Goal: Task Accomplishment & Management: Use online tool/utility

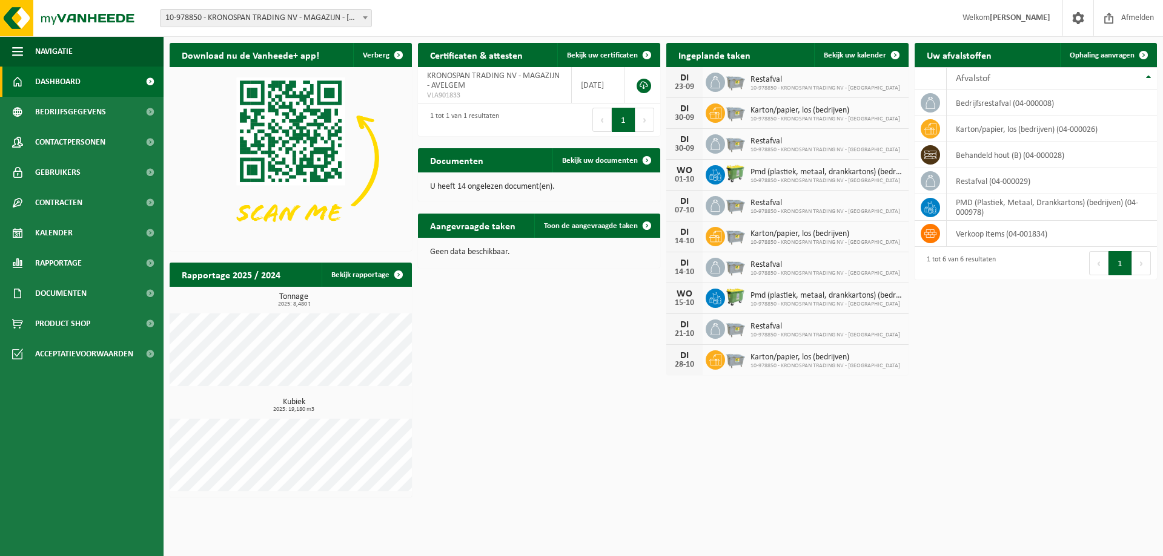
click at [688, 545] on html "Vestiging: 10-978850 - KRONOSPAN TRADING NV - MAGAZIJN - AVELGEM 10-990544 - KR…" at bounding box center [581, 278] width 1163 height 556
click at [930, 479] on div "Download nu de Vanheede+ app! Verberg Certificaten & attesten Bekijk uw certifi…" at bounding box center [663, 270] width 993 height 467
click at [356, 7] on div "Vestiging: 10-978850 - KRONOSPAN TRADING NV - MAGAZIJN - AVELGEM 10-990544 - KR…" at bounding box center [581, 18] width 1163 height 37
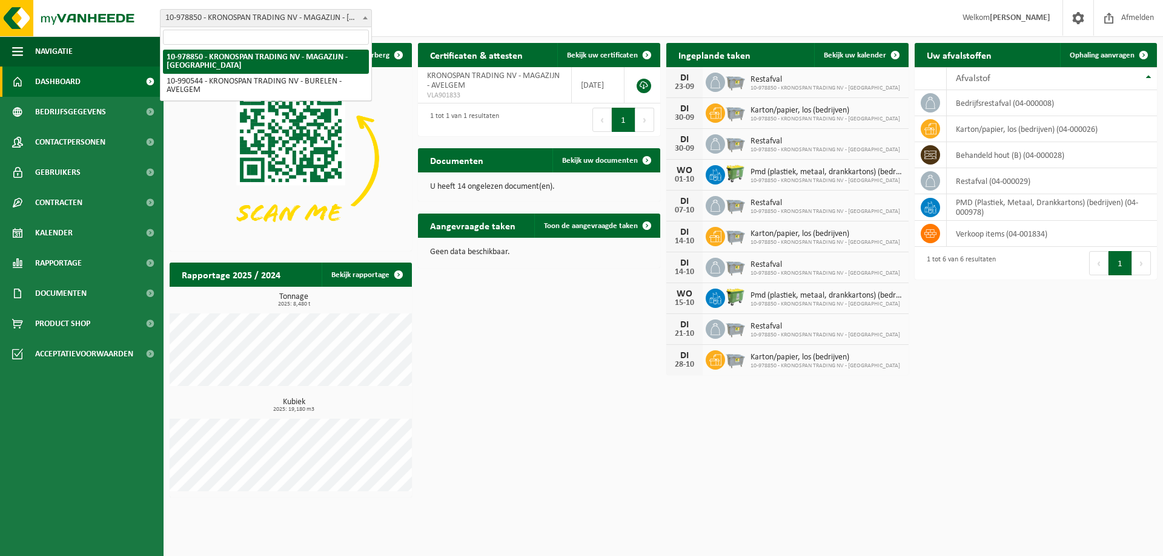
click at [336, 21] on span "10-978850 - KRONOSPAN TRADING NV - MAGAZIJN - [GEOGRAPHIC_DATA]" at bounding box center [265, 18] width 211 height 17
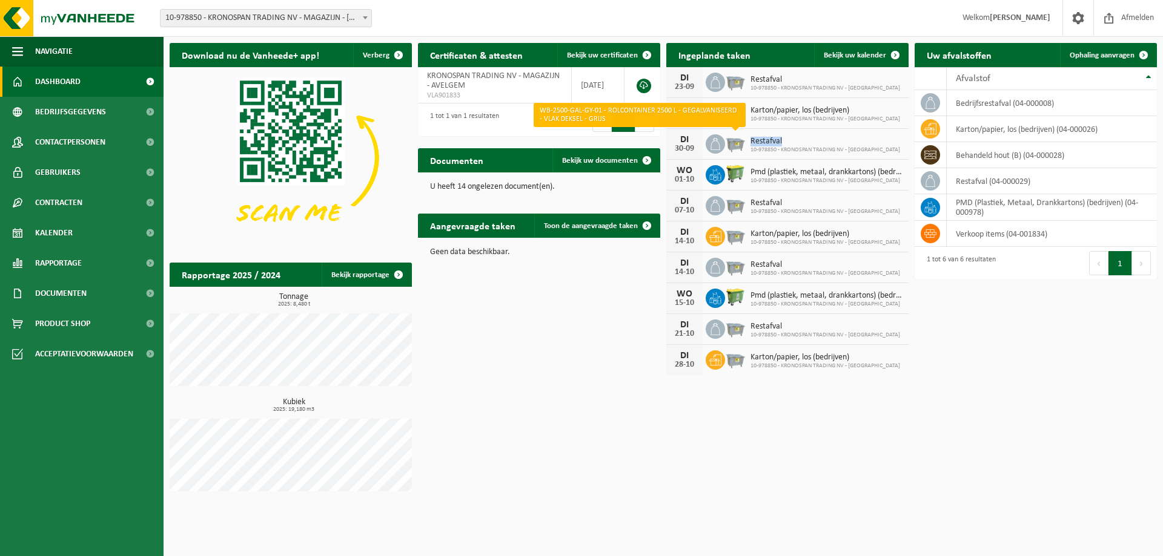
drag, startPoint x: 781, startPoint y: 144, endPoint x: 739, endPoint y: 144, distance: 42.4
click at [739, 144] on div "DI 30-09 Restafval 10-978850 - KRONOSPAN TRADING NV - MAGAZIJN" at bounding box center [787, 144] width 242 height 31
click at [871, 152] on span "10-978850 - KRONOSPAN TRADING NV - MAGAZIJN" at bounding box center [825, 150] width 150 height 7
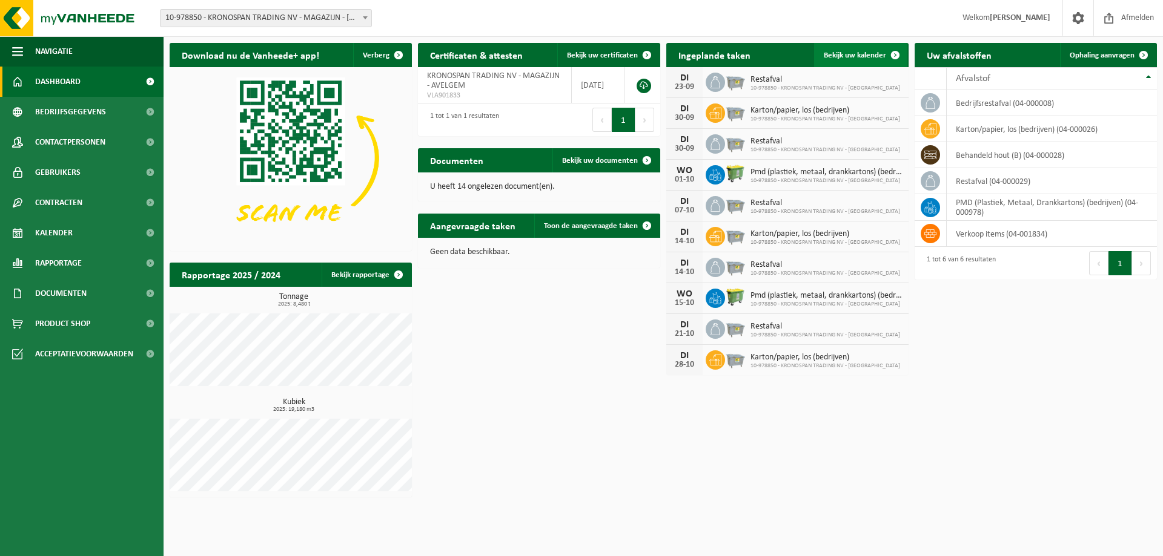
click at [846, 50] on link "Bekijk uw kalender" at bounding box center [860, 55] width 93 height 24
click at [1107, 58] on span "Ophaling aanvragen" at bounding box center [1101, 55] width 65 height 8
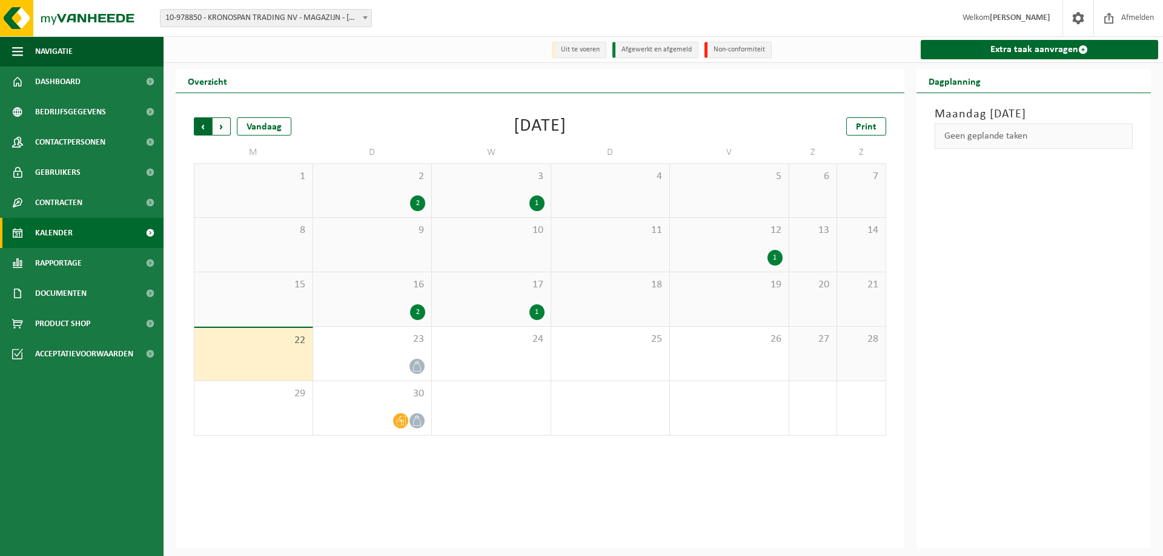
click at [226, 128] on span "Volgende" at bounding box center [222, 126] width 18 height 18
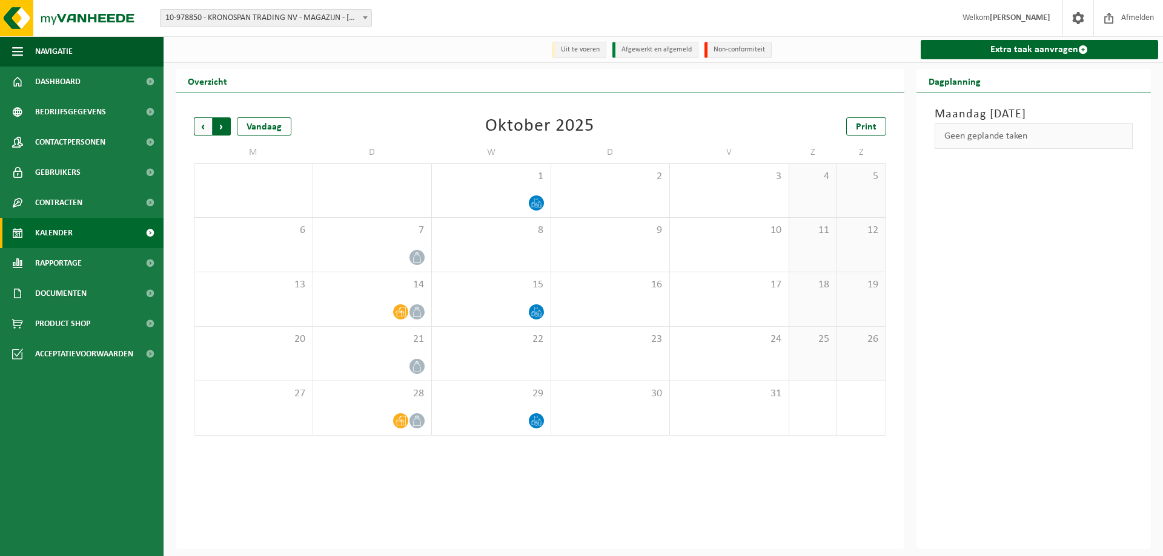
click at [211, 131] on span "Vorige" at bounding box center [203, 126] width 18 height 18
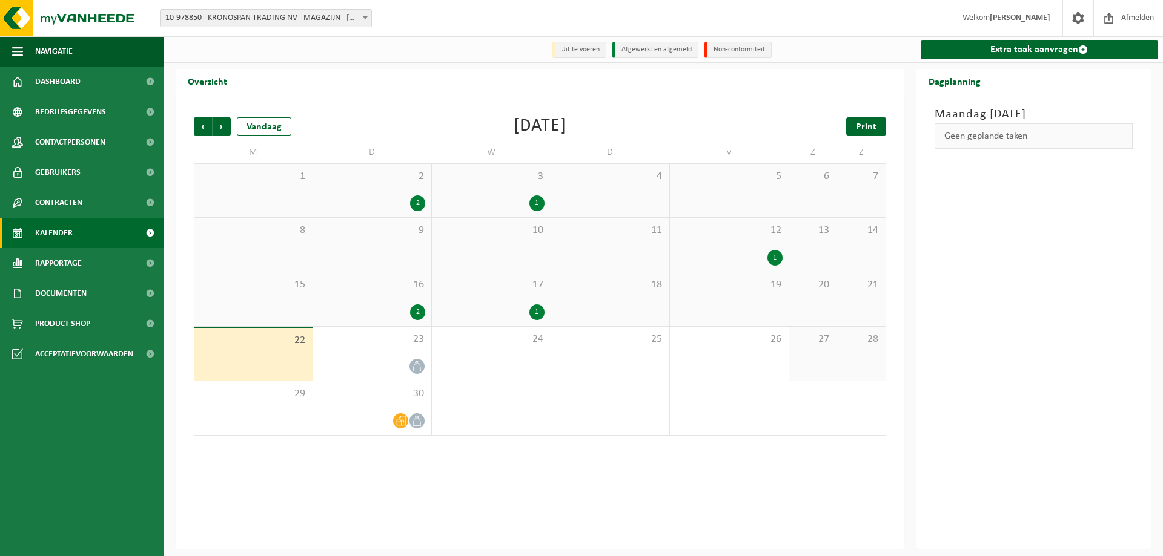
click at [855, 127] on link "Print" at bounding box center [866, 126] width 40 height 18
click at [218, 128] on span "Volgende" at bounding box center [222, 126] width 18 height 18
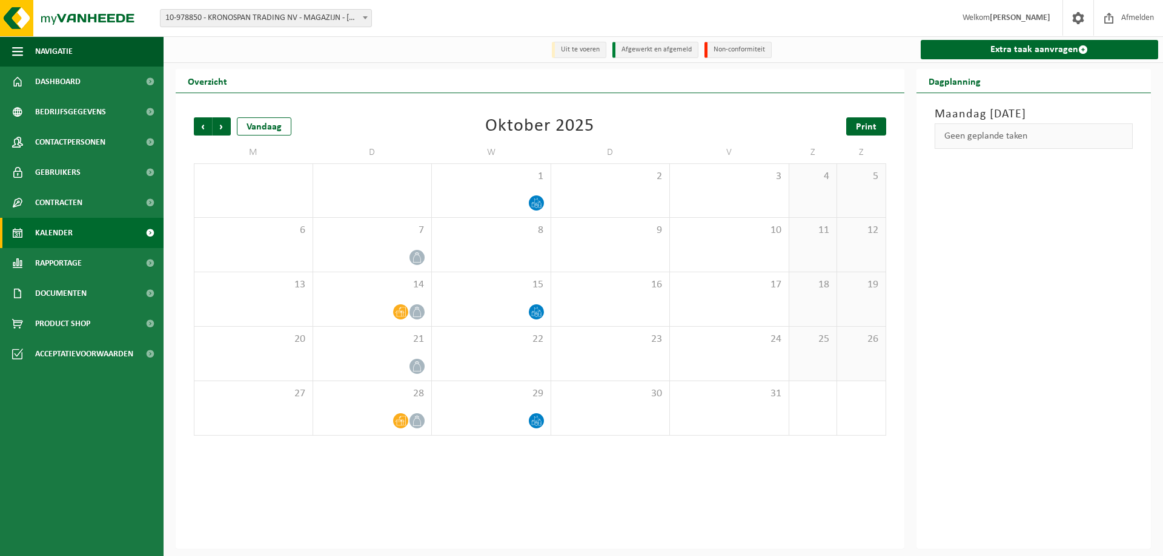
click at [867, 127] on span "Print" at bounding box center [866, 127] width 21 height 10
click at [222, 127] on span "Volgende" at bounding box center [222, 126] width 18 height 18
click at [222, 125] on span "Volgende" at bounding box center [222, 126] width 18 height 18
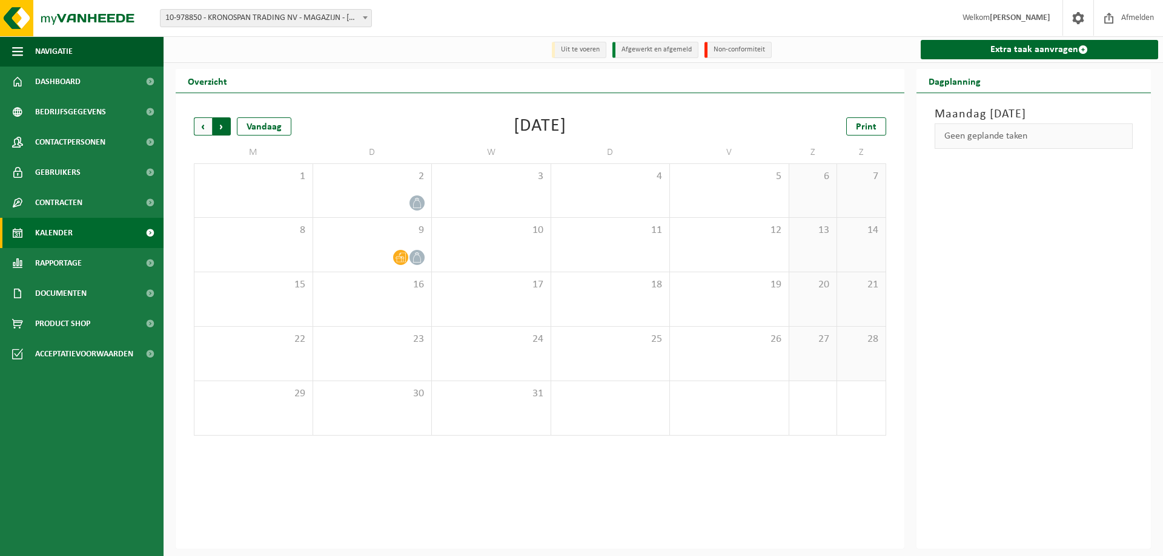
click at [197, 133] on span "Vorige" at bounding box center [203, 126] width 18 height 18
click at [868, 128] on span "Print" at bounding box center [866, 127] width 21 height 10
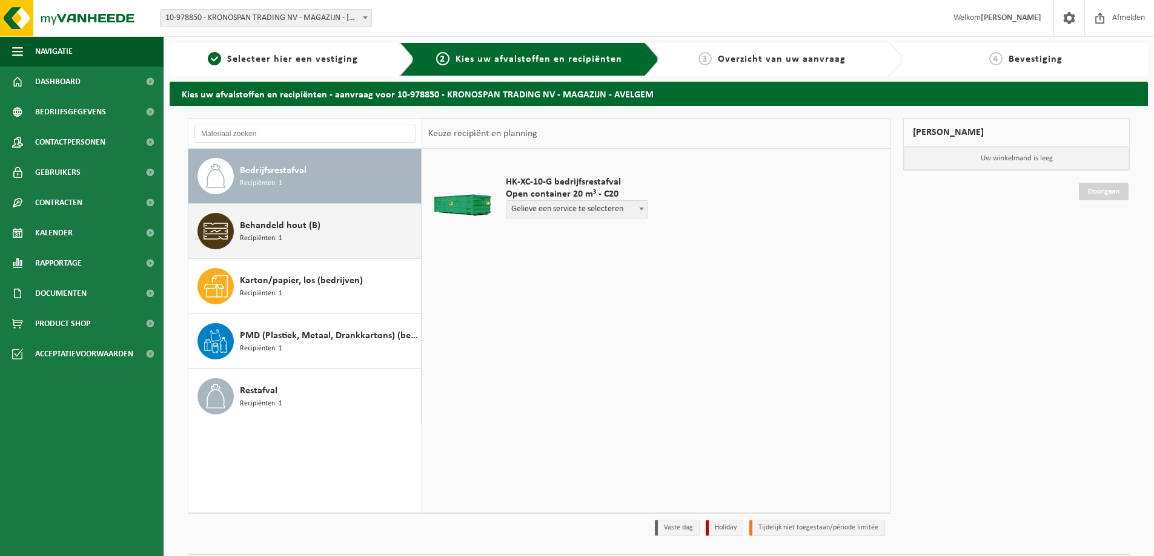
click at [351, 213] on div "Behandeld hout (B) Recipiënten: 1" at bounding box center [304, 231] width 233 height 54
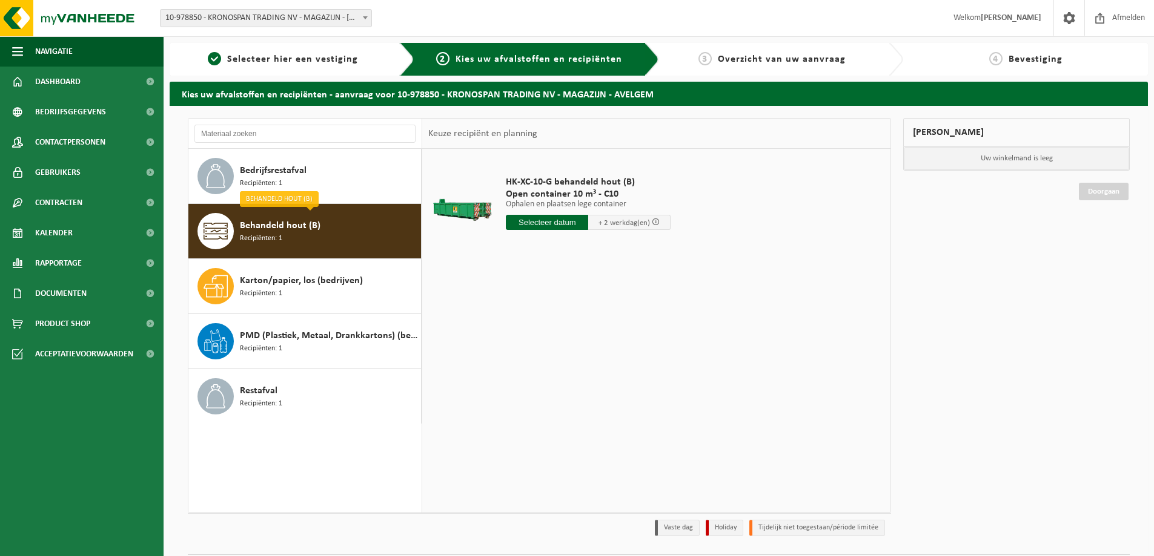
click at [558, 220] on input "text" at bounding box center [547, 222] width 82 height 15
click at [551, 335] on div "1 2 3 4 5 6 7 8 9 10 11 12 13 14 15 16 17 18 19 20 21 22 23 24 25 26 27 28 29 3…" at bounding box center [580, 330] width 149 height 97
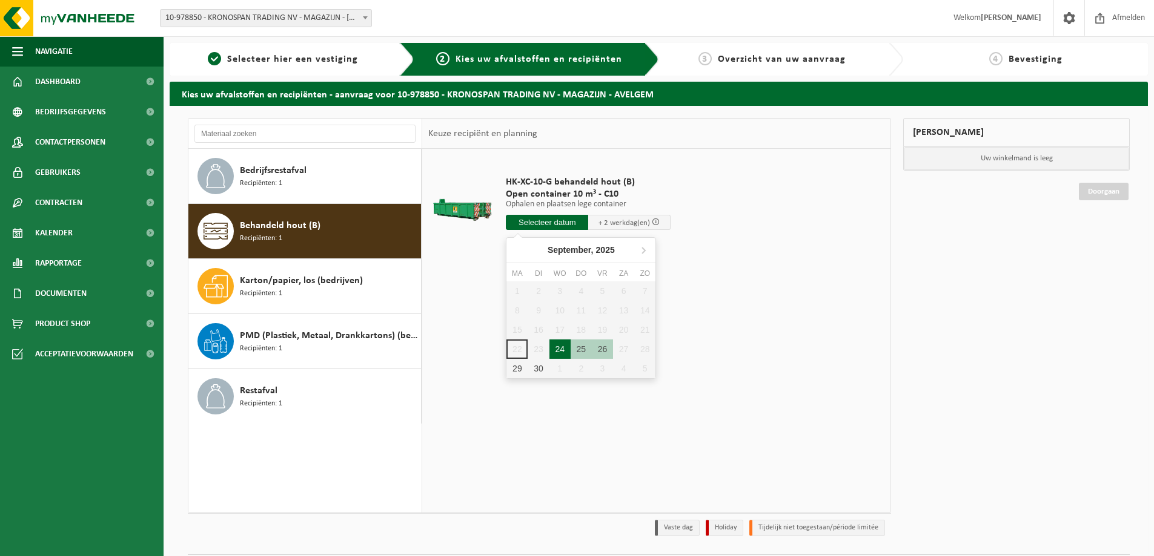
click at [563, 349] on div "24" at bounding box center [559, 349] width 21 height 19
type input "Van 2025-09-24"
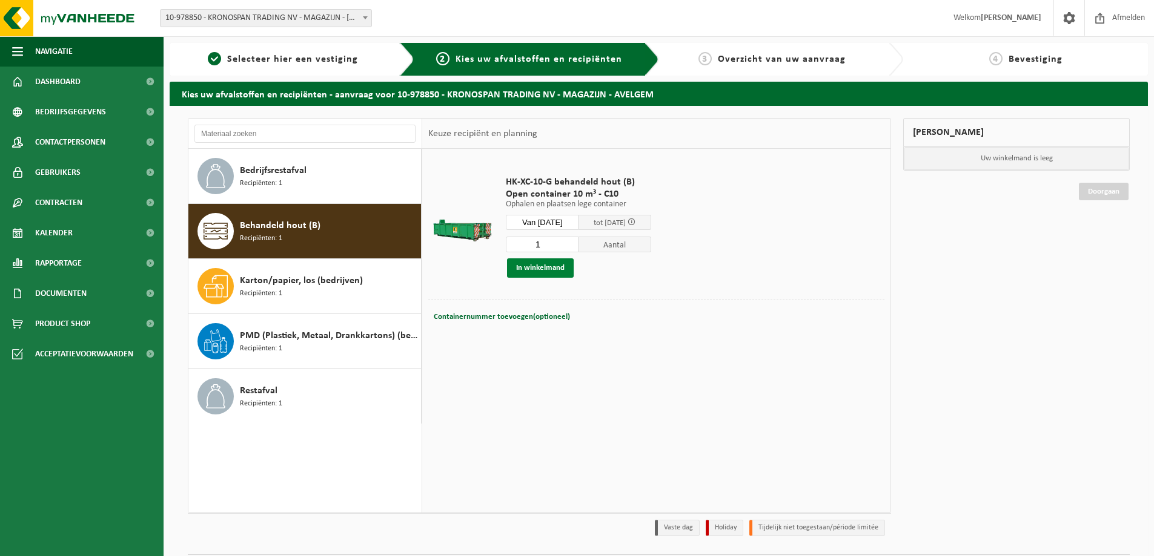
click at [553, 264] on button "In winkelmand" at bounding box center [540, 268] width 67 height 19
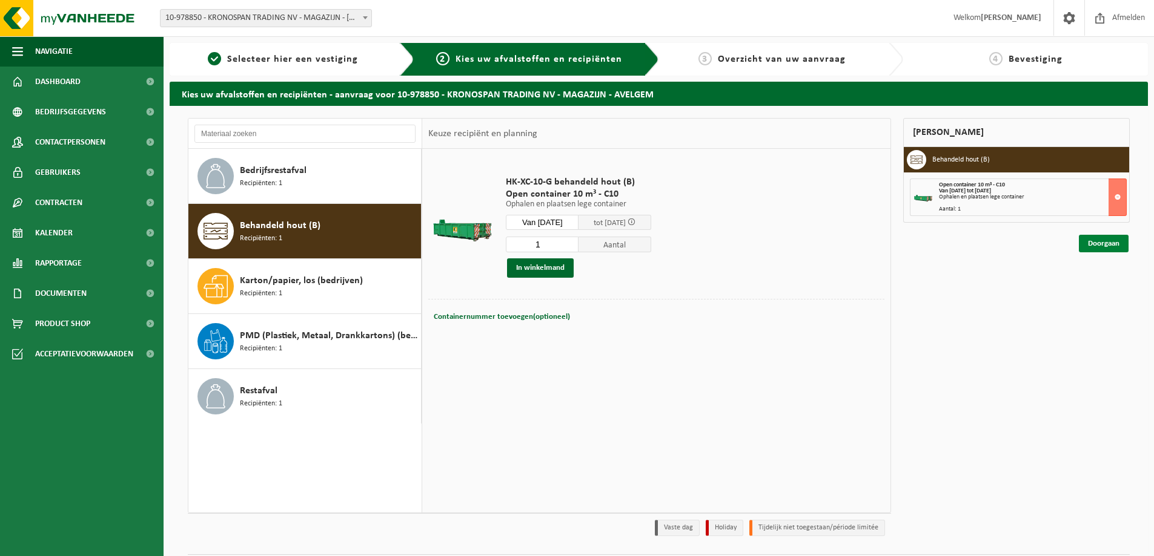
click at [1095, 242] on link "Doorgaan" at bounding box center [1103, 244] width 50 height 18
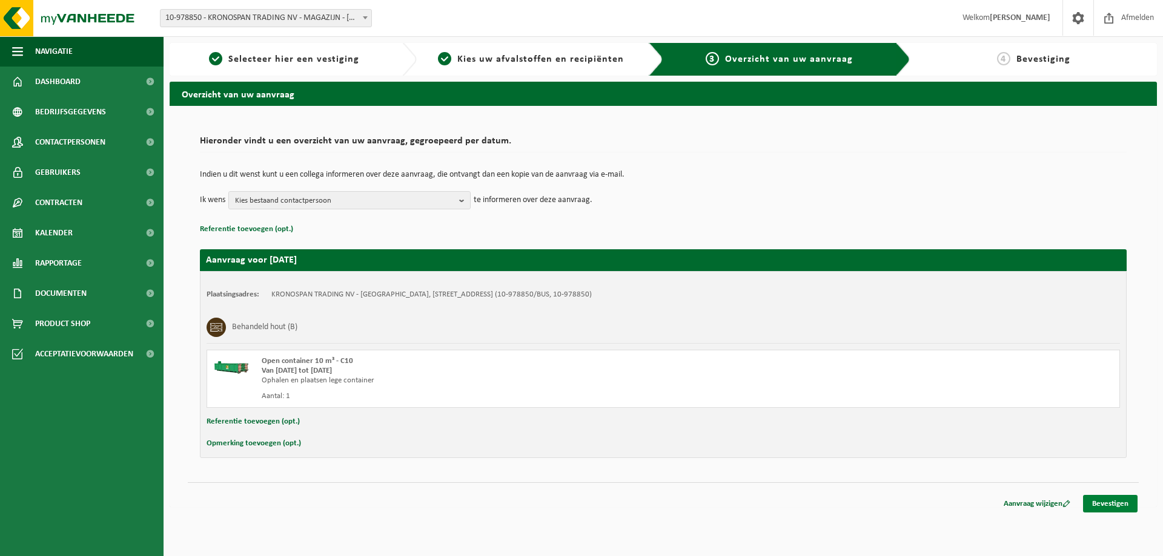
click at [1104, 506] on link "Bevestigen" at bounding box center [1110, 504] width 54 height 18
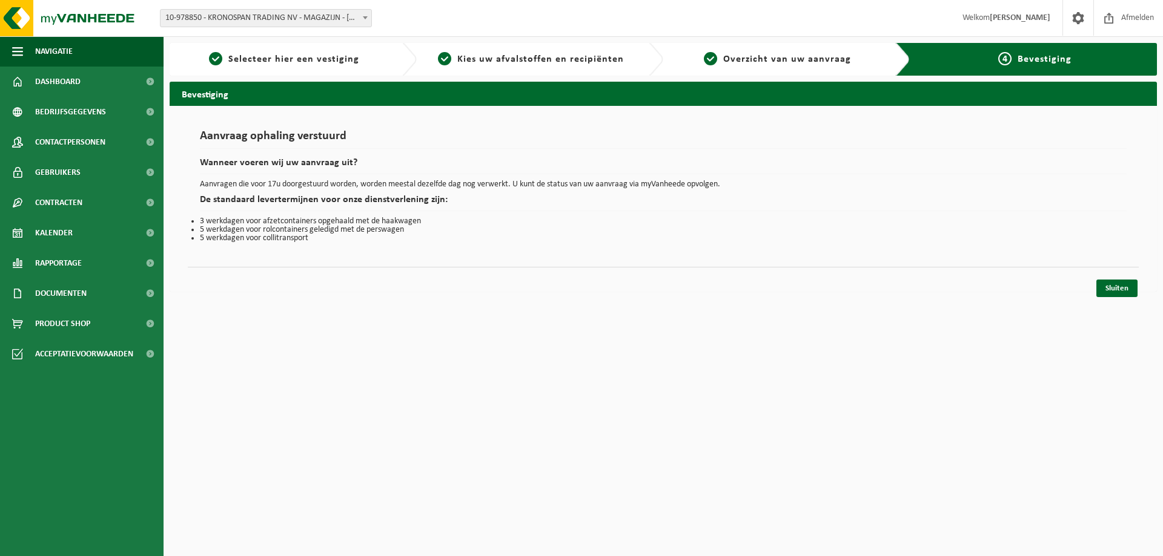
click at [302, 17] on span "10-978850 - KRONOSPAN TRADING NV - MAGAZIJN - [GEOGRAPHIC_DATA]" at bounding box center [265, 18] width 211 height 17
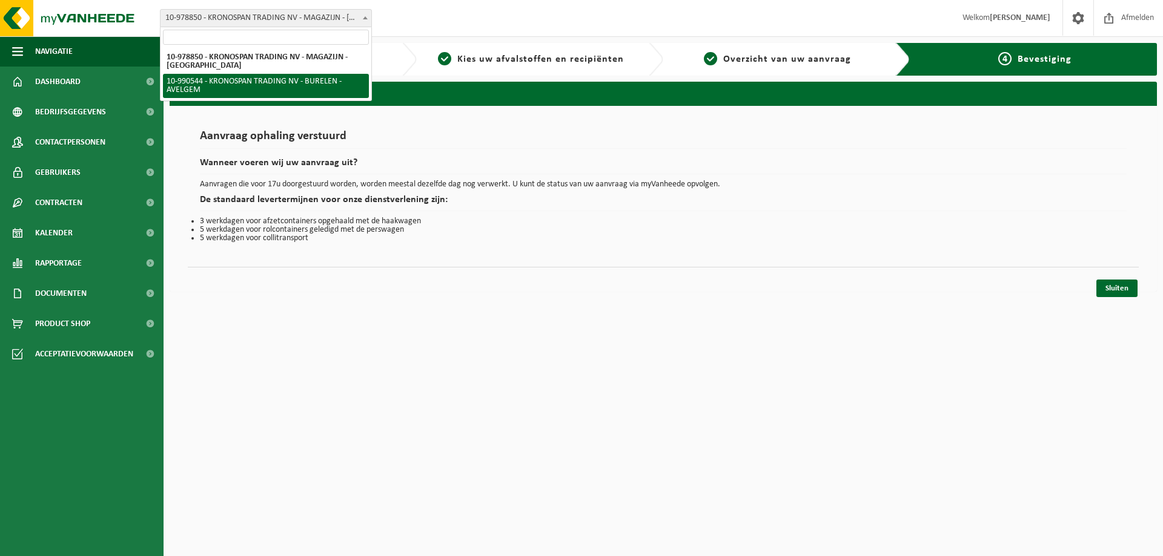
select select "169185"
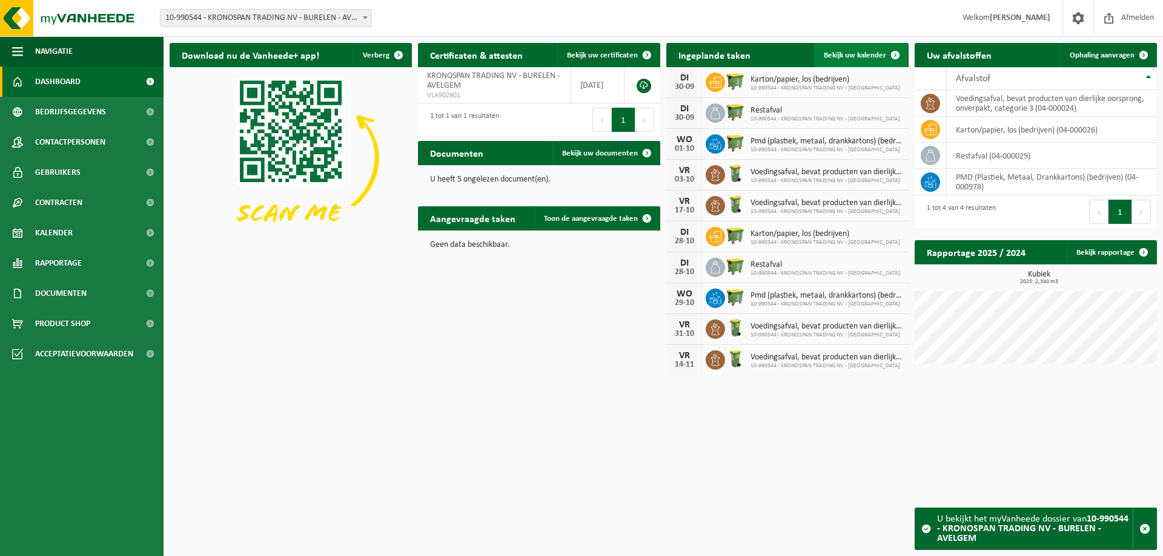
click at [851, 54] on span "Bekijk uw kalender" at bounding box center [855, 55] width 62 height 8
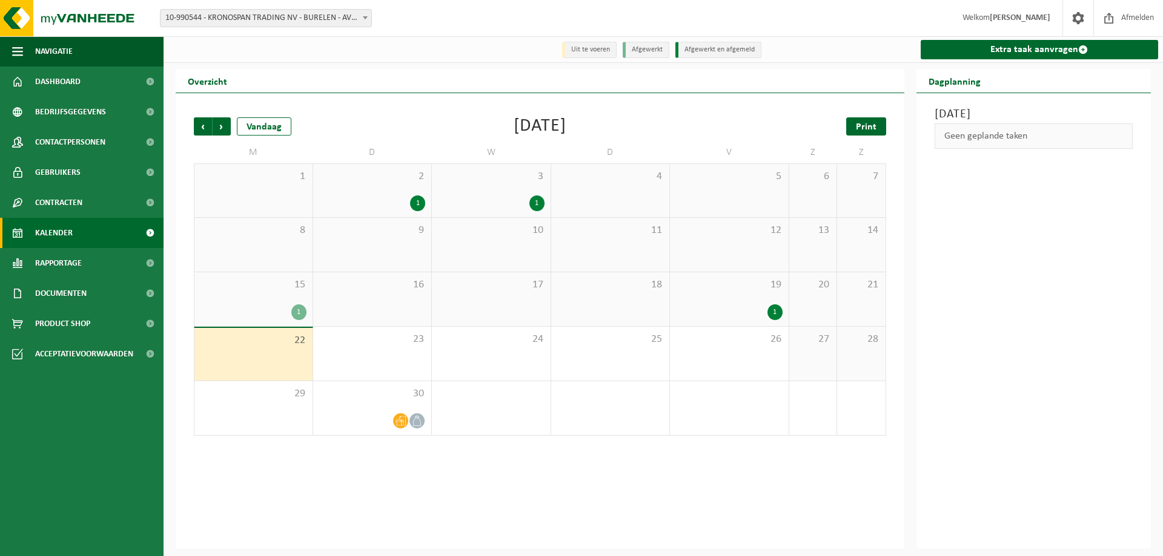
click at [863, 125] on span "Print" at bounding box center [866, 127] width 21 height 10
click at [228, 121] on span "Volgende" at bounding box center [222, 126] width 18 height 18
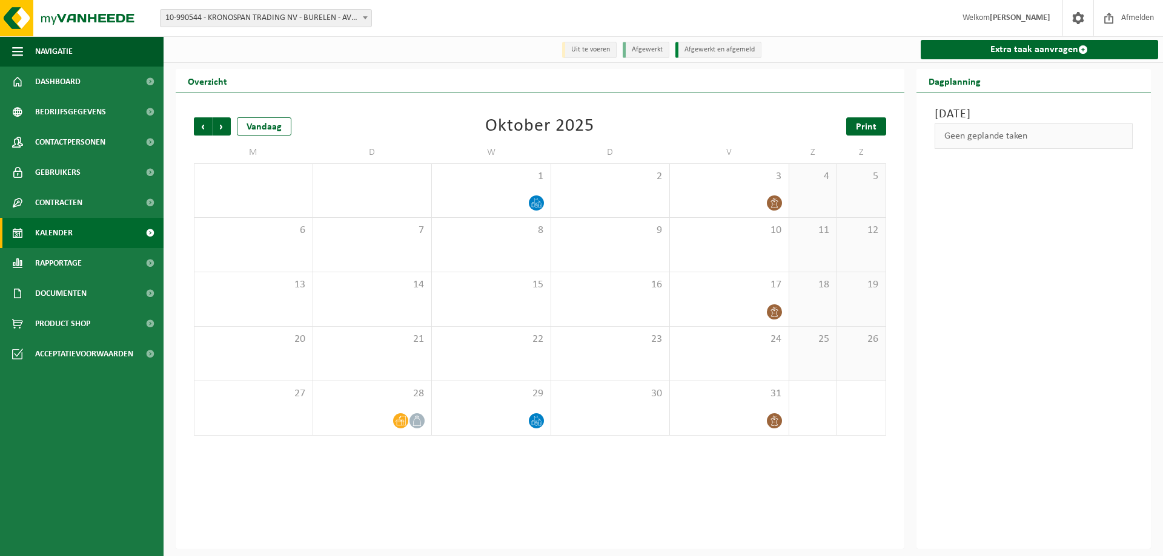
click at [855, 125] on link "Print" at bounding box center [866, 126] width 40 height 18
click at [222, 127] on span "Volgende" at bounding box center [222, 126] width 18 height 18
click at [202, 123] on span "Vorige" at bounding box center [203, 126] width 18 height 18
click at [226, 125] on span "Volgende" at bounding box center [222, 126] width 18 height 18
click at [858, 127] on span "Print" at bounding box center [866, 127] width 21 height 10
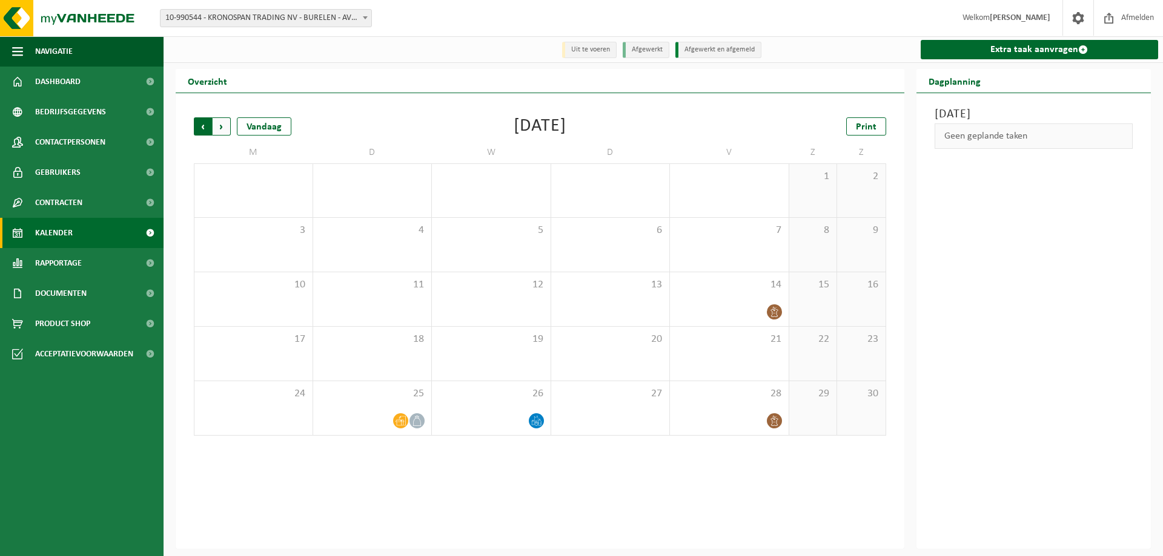
click at [223, 131] on span "Volgende" at bounding box center [222, 126] width 18 height 18
